Goal: Find specific page/section: Find specific page/section

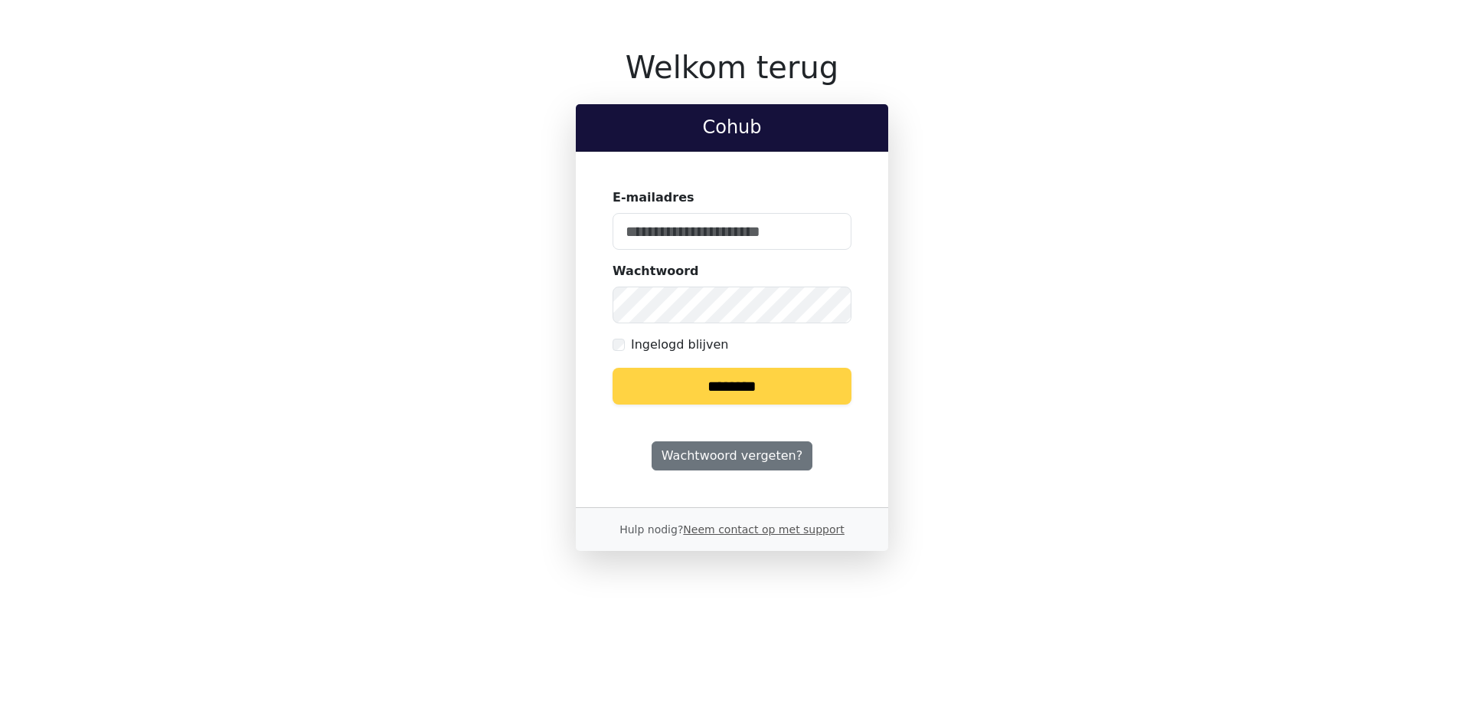
type input "**********"
click at [709, 393] on input "********" at bounding box center [732, 386] width 239 height 37
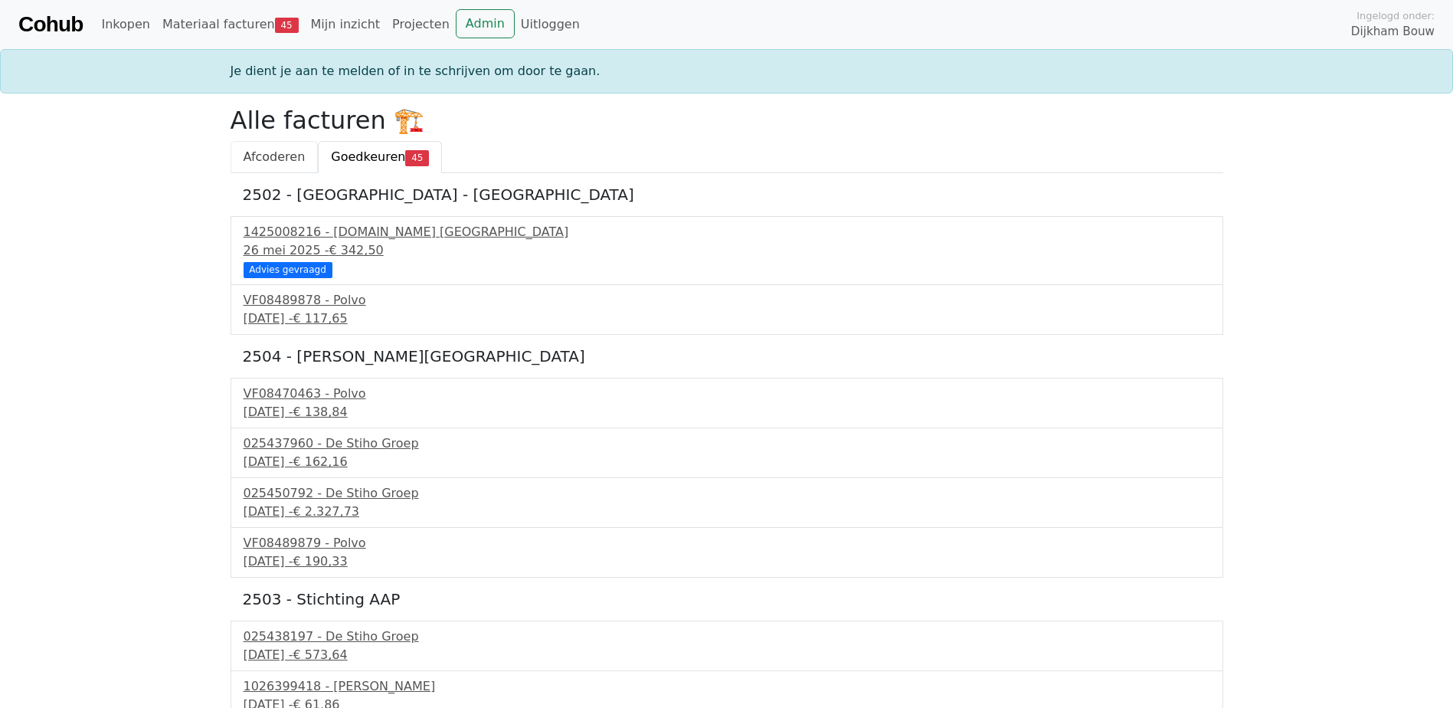
click at [262, 156] on span "Afcoderen" at bounding box center [275, 156] width 62 height 15
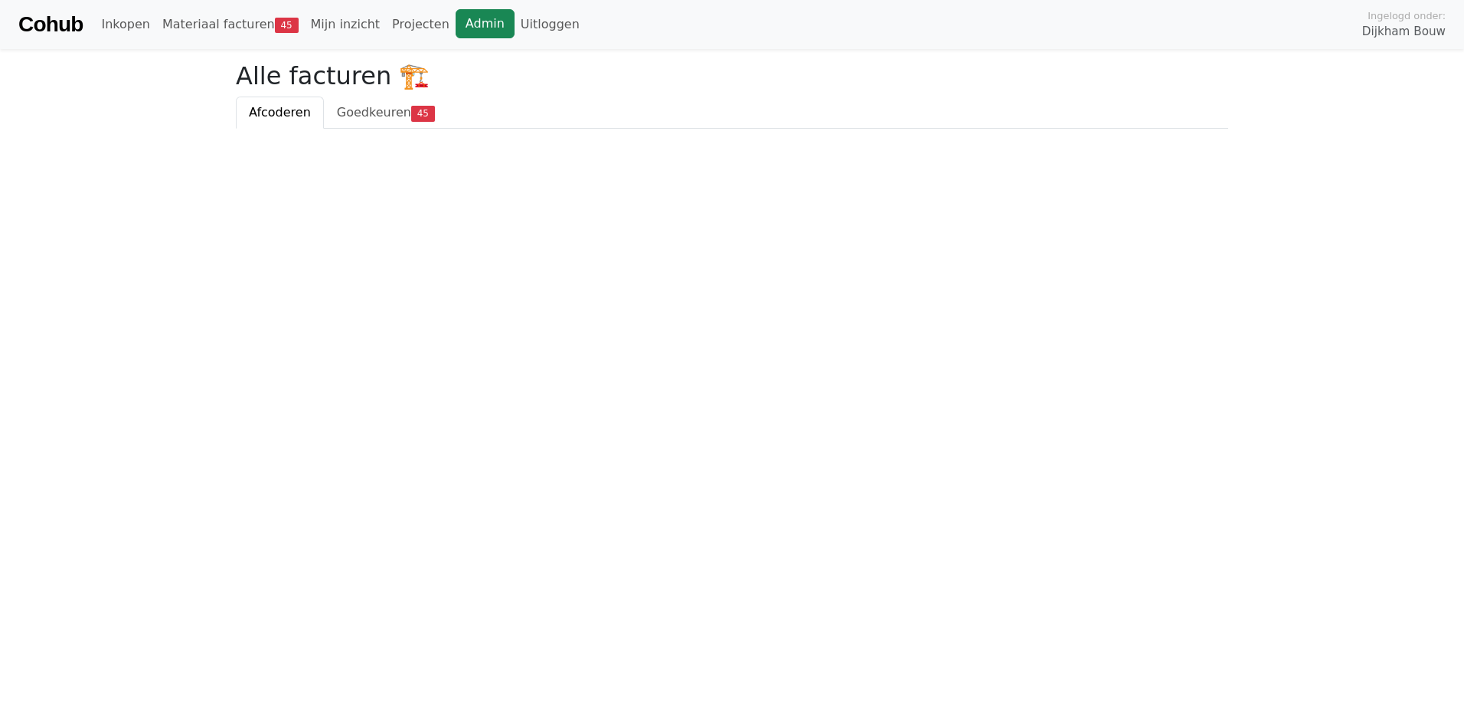
click at [460, 18] on link "Admin" at bounding box center [485, 23] width 59 height 29
